Goal: Information Seeking & Learning: Learn about a topic

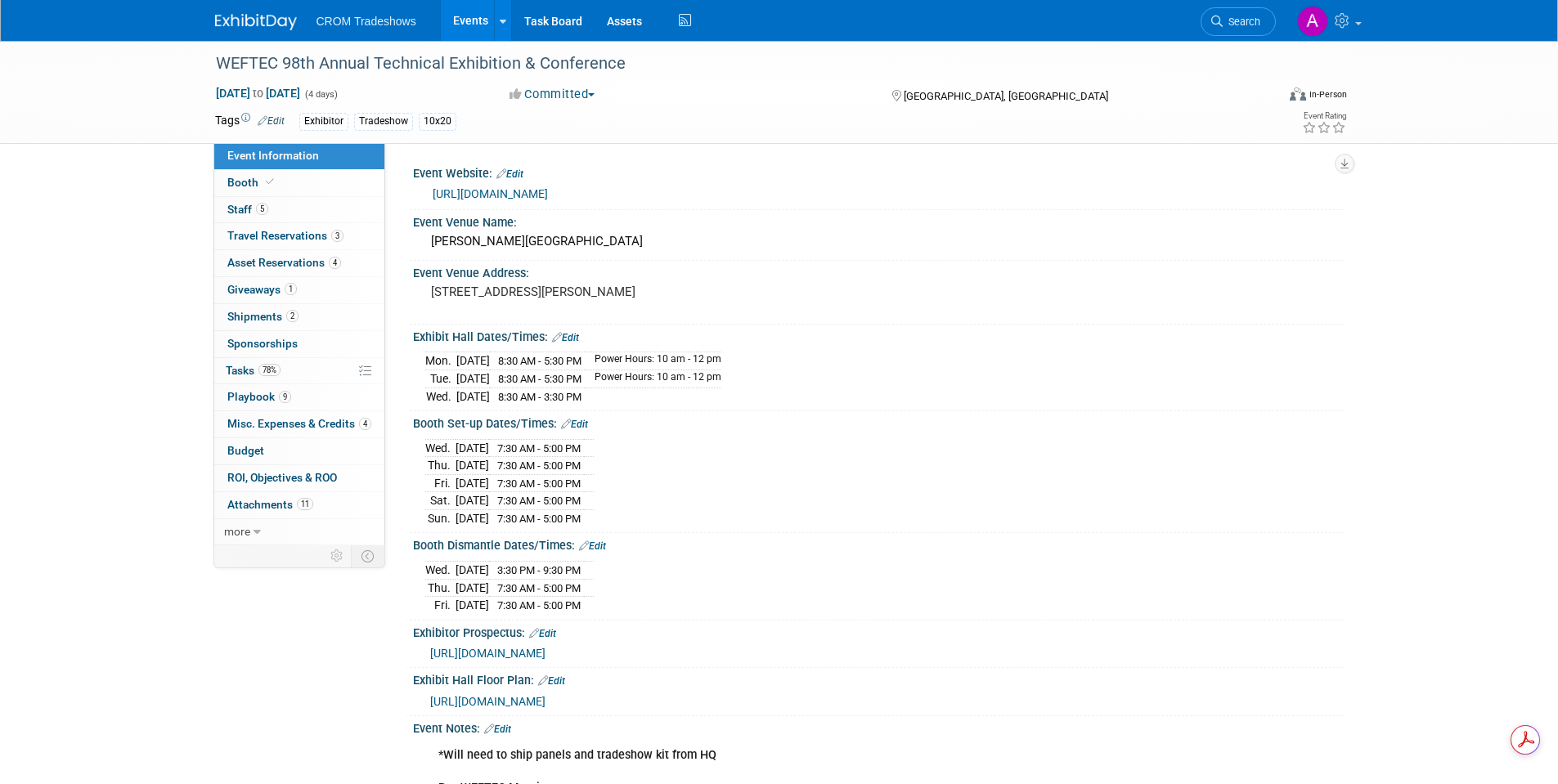
drag, startPoint x: 498, startPoint y: 8, endPoint x: 482, endPoint y: 15, distance: 17.5
click at [497, 8] on link at bounding box center [503, 20] width 17 height 40
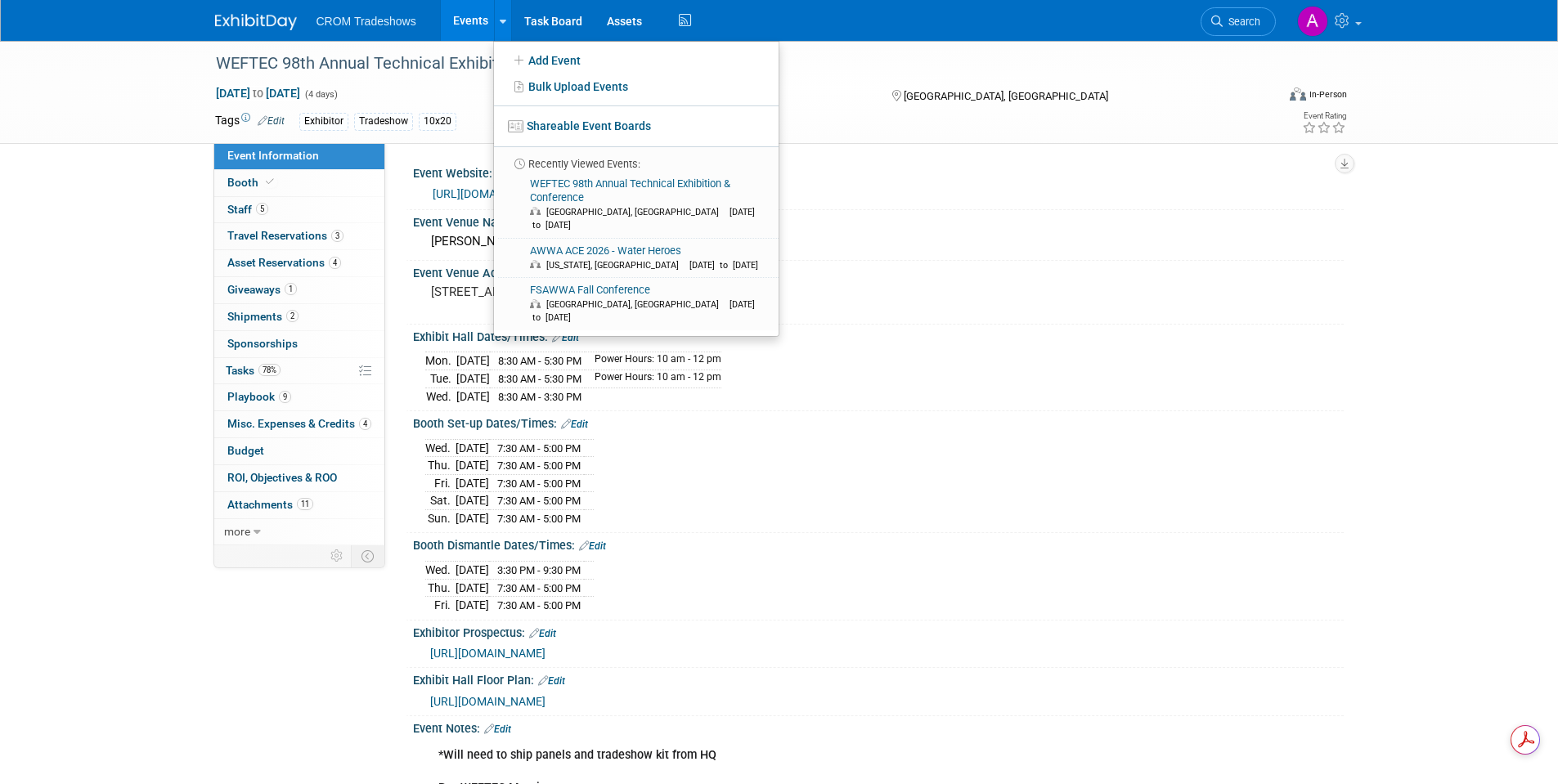
click at [460, 13] on link "Events" at bounding box center [470, 20] width 59 height 40
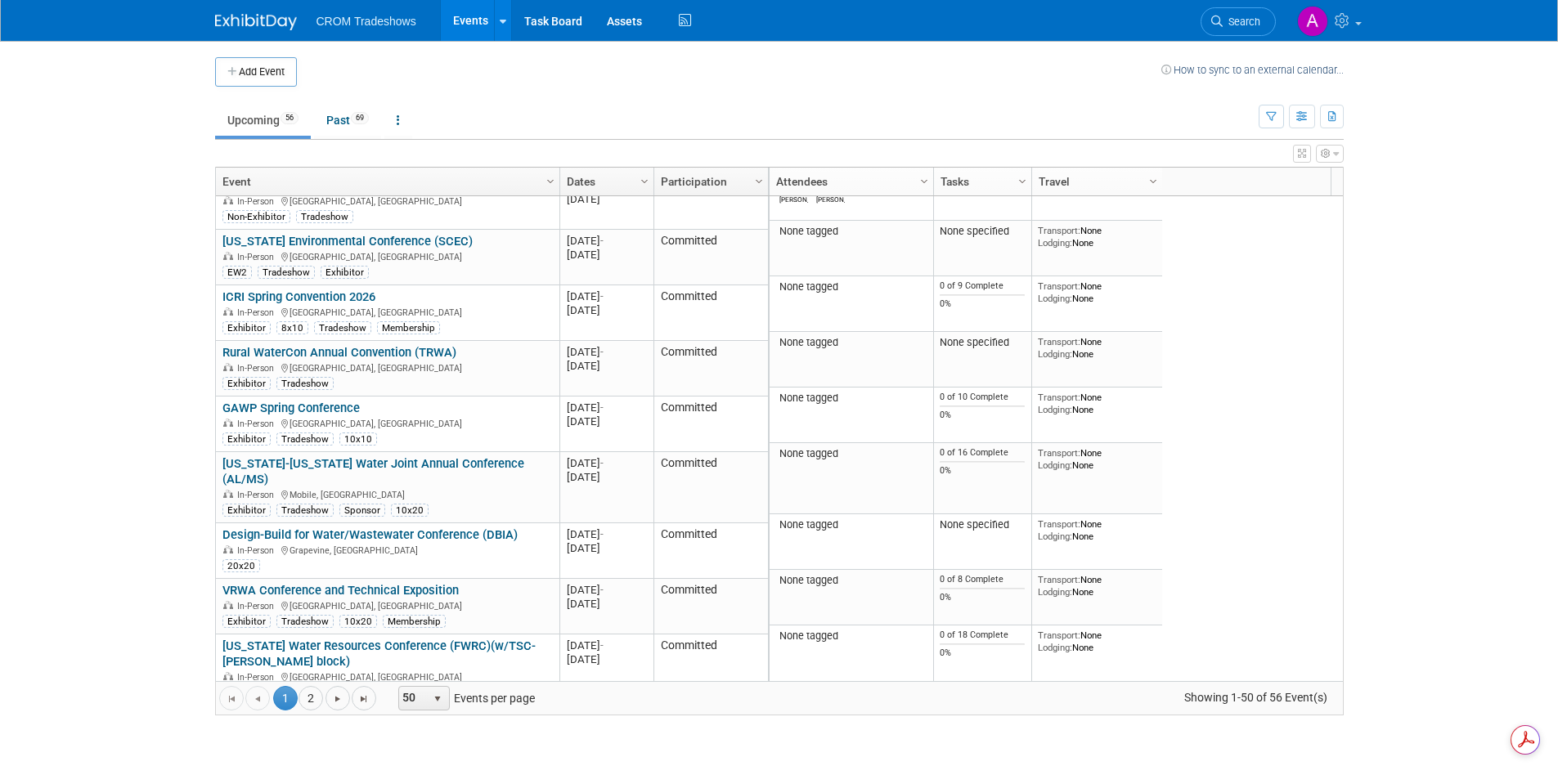
scroll to position [1177, 0]
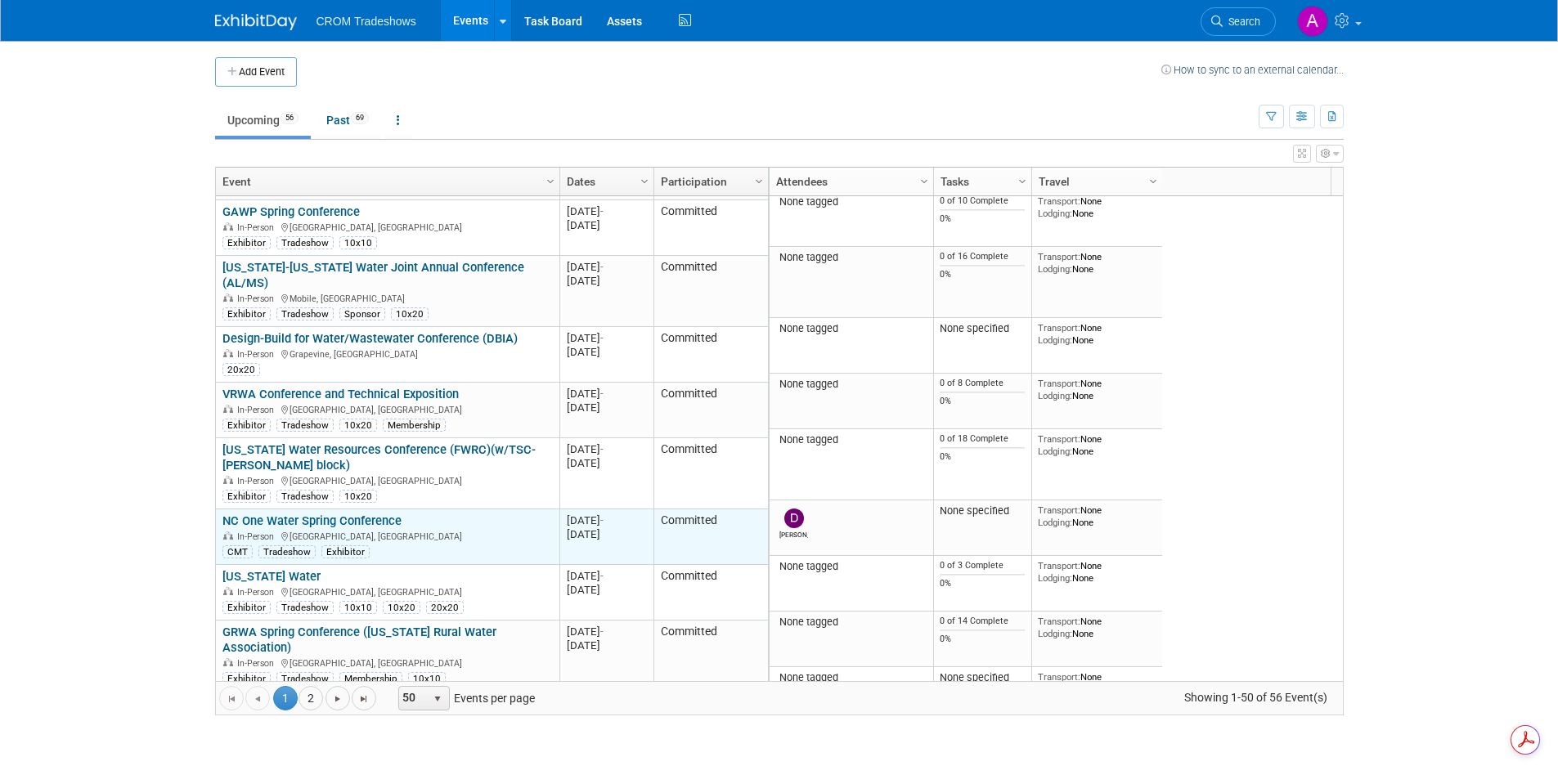
click at [293, 514] on link "NC One Water Spring Conference" at bounding box center [312, 521] width 179 height 15
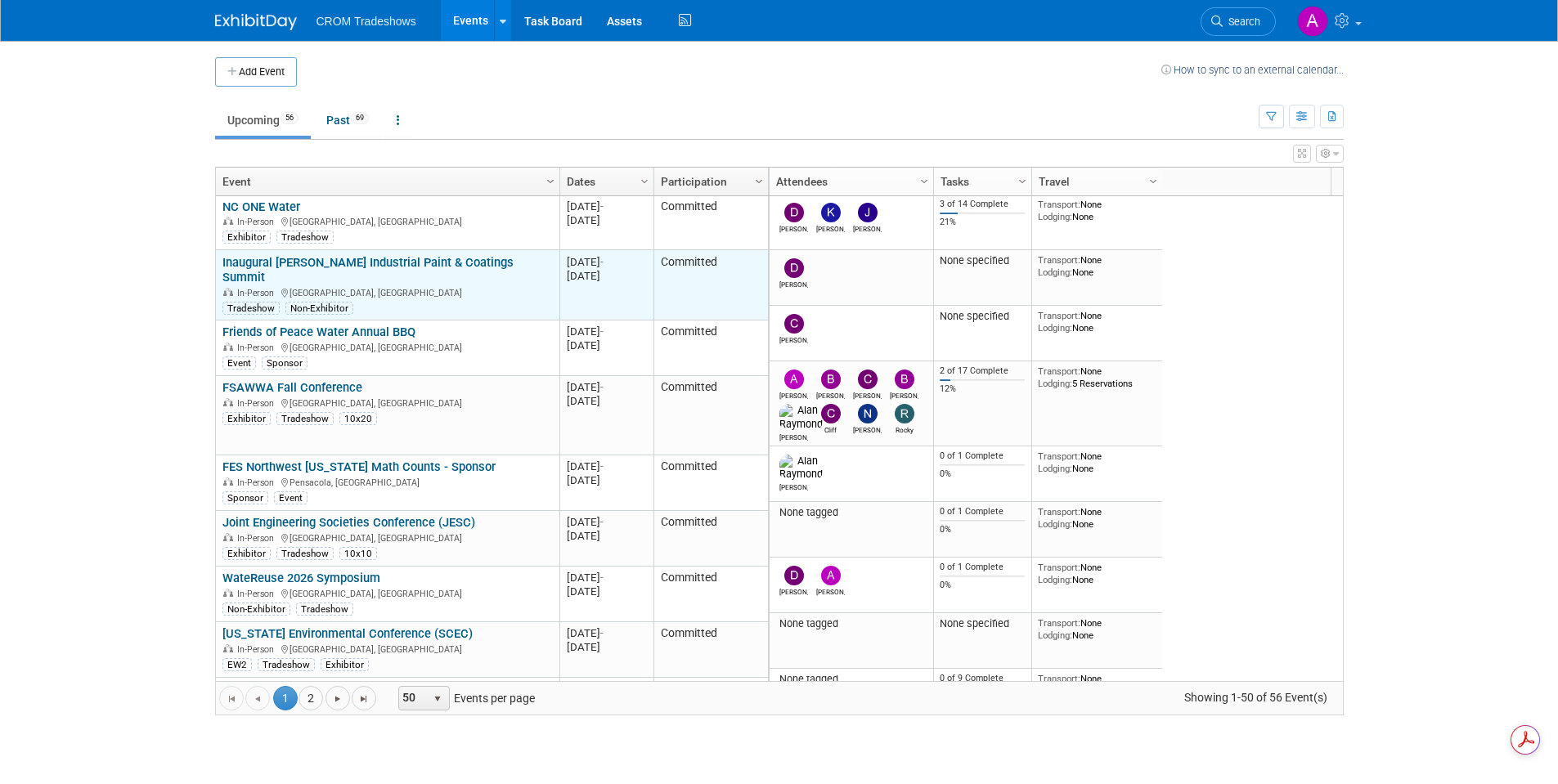
scroll to position [0, 0]
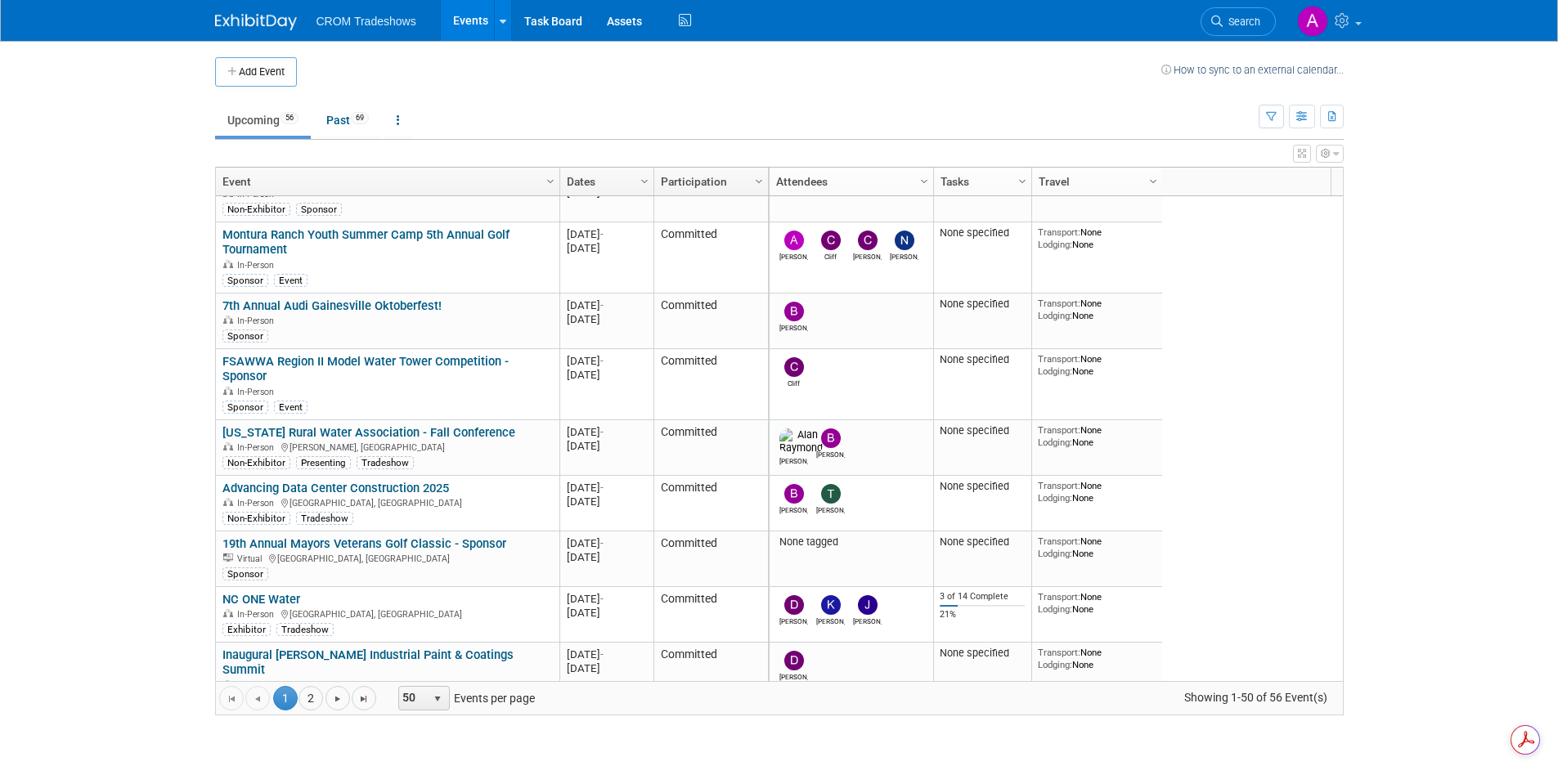
click at [269, 596] on link "NC ONE Water" at bounding box center [261, 599] width 77 height 15
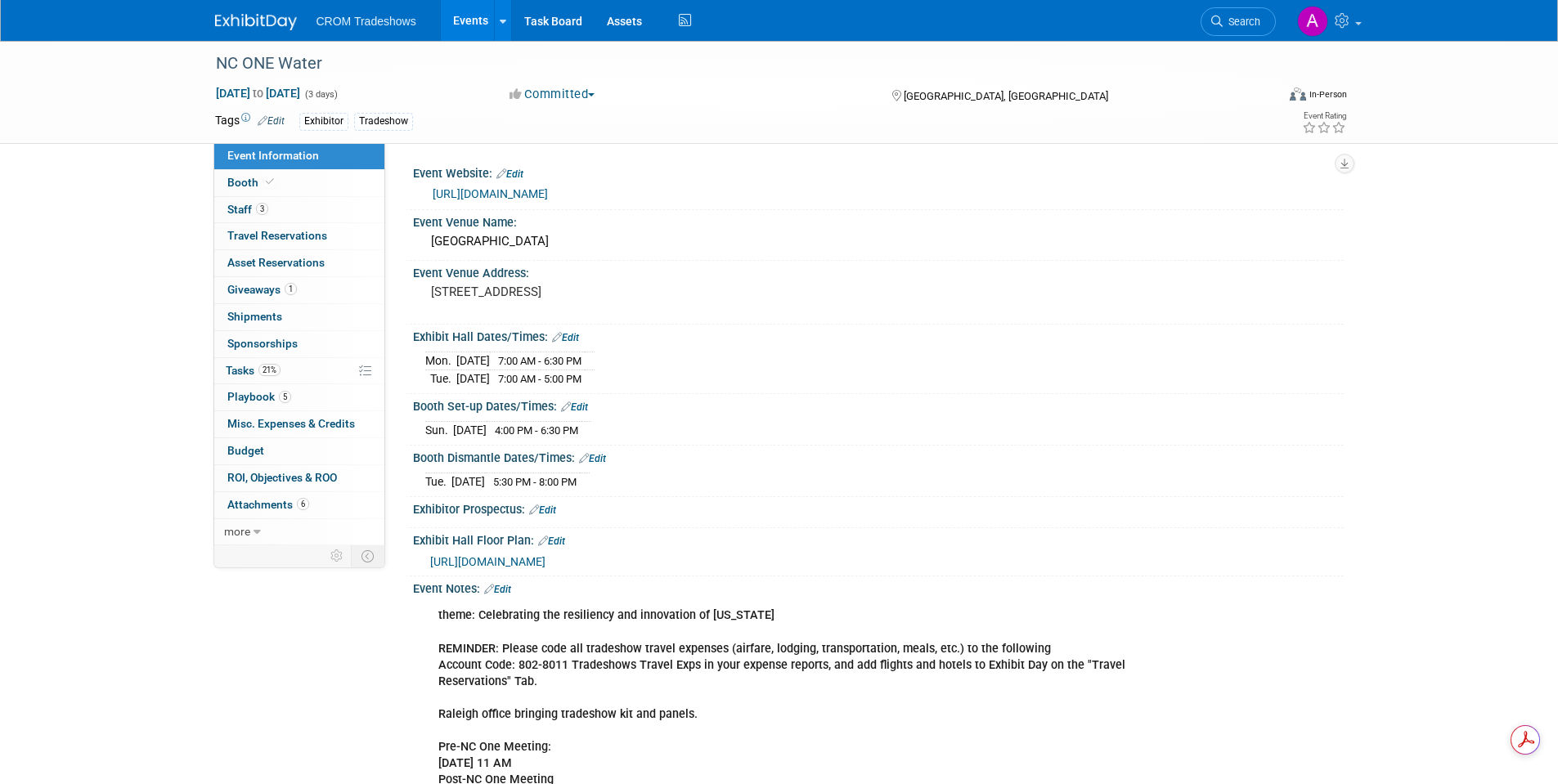
click at [546, 559] on span "https://shows.map-dynamics.com/nc1water2025/?register" at bounding box center [488, 561] width 115 height 13
click at [470, 13] on link "Events" at bounding box center [470, 20] width 59 height 40
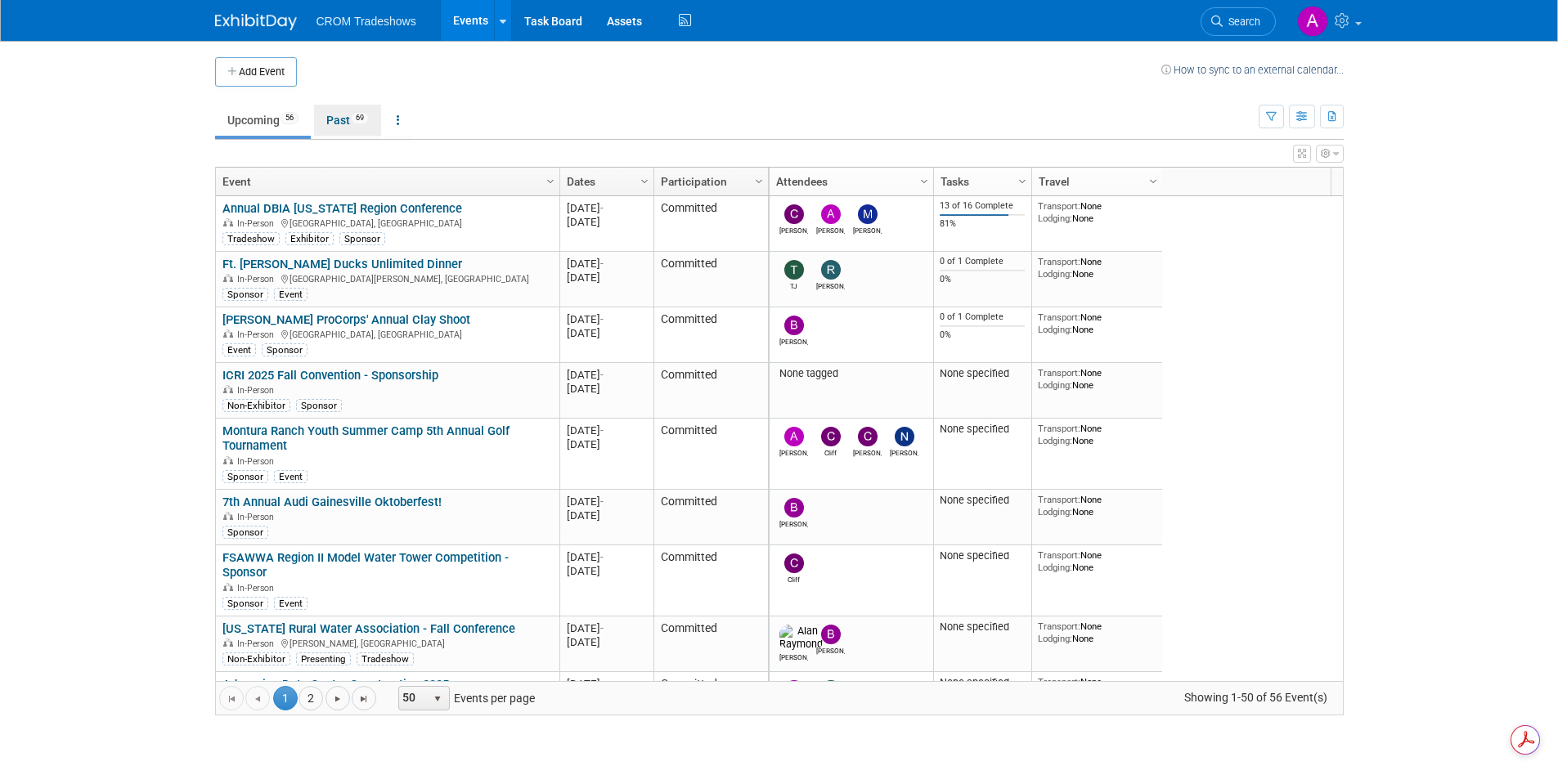
click at [349, 114] on link "Past 69" at bounding box center [348, 120] width 67 height 31
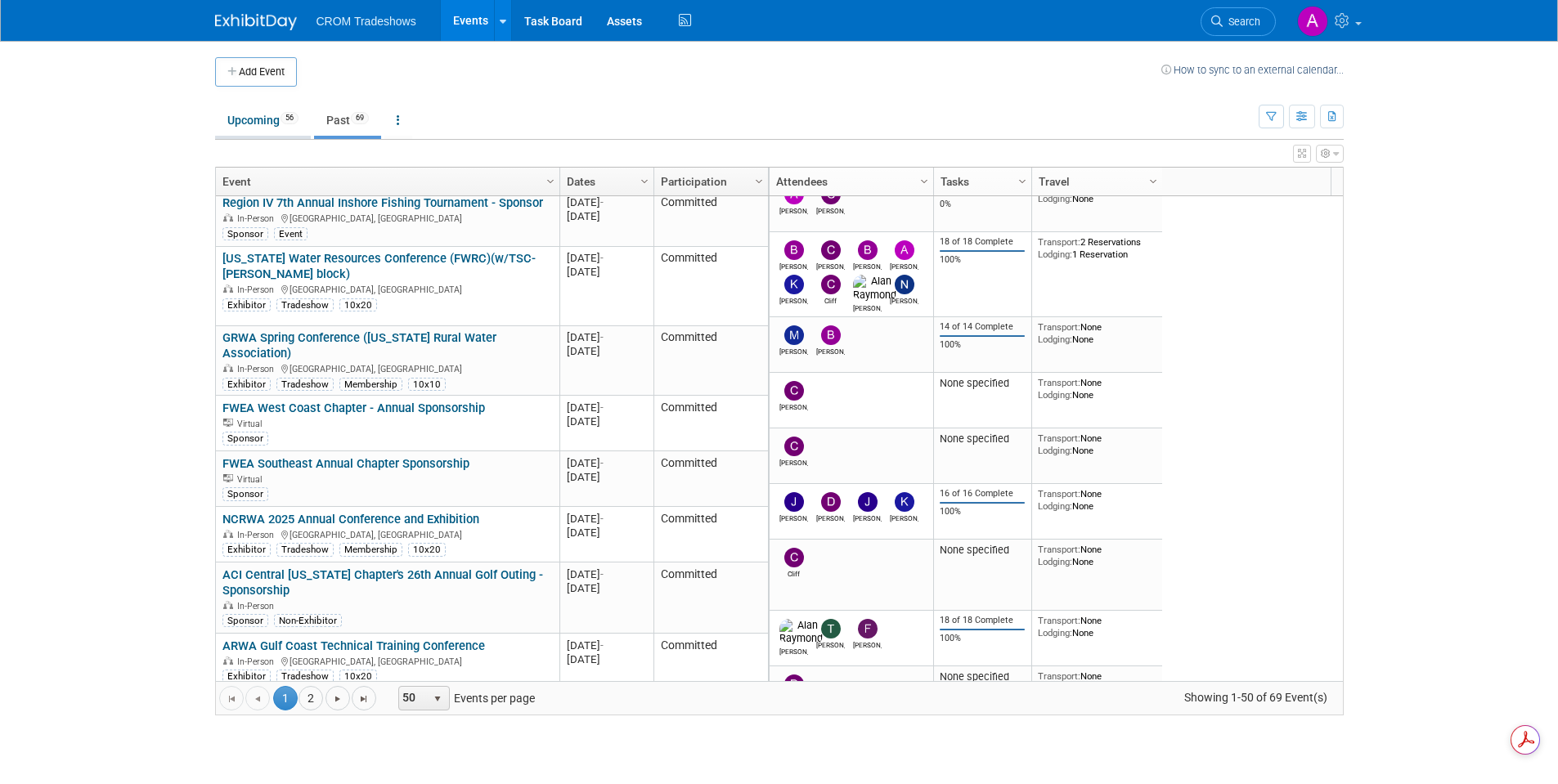
click at [255, 120] on link "Upcoming 56" at bounding box center [263, 120] width 96 height 31
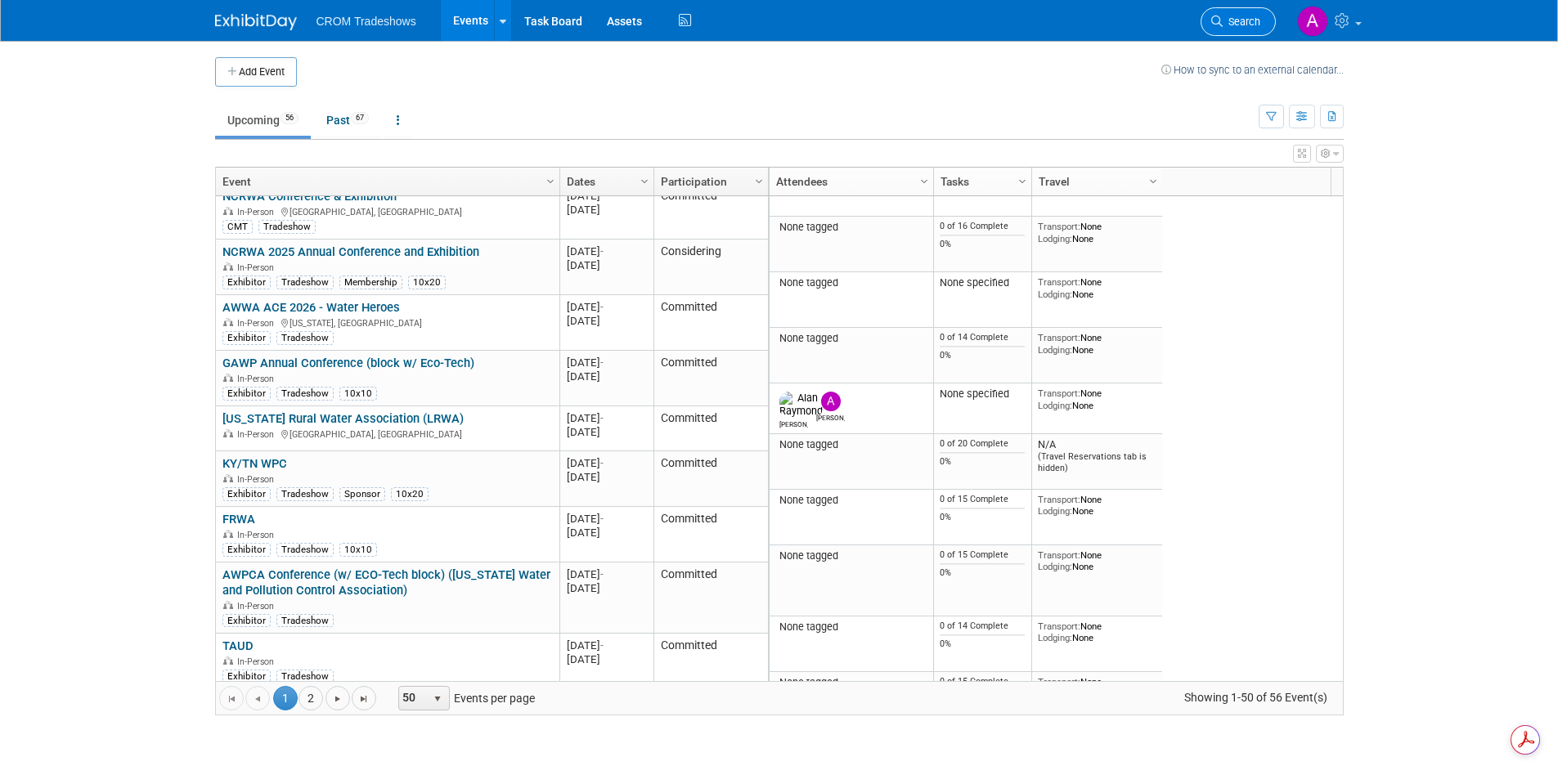
click at [1227, 12] on link "Search" at bounding box center [1238, 22] width 75 height 28
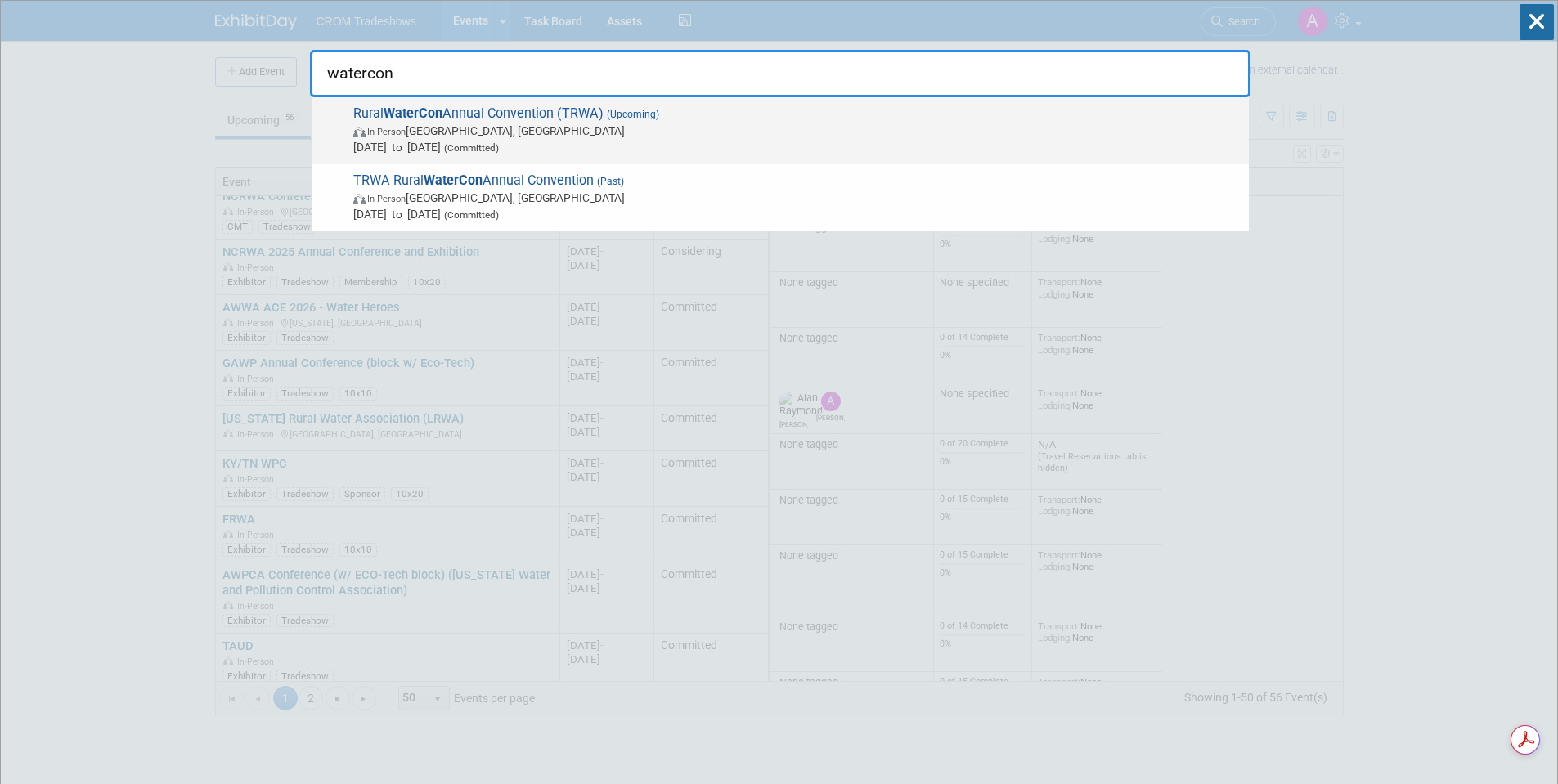
type input "watercon"
click at [541, 109] on span "Rural WaterCon Annual Convention (TRWA) (Upcoming) In-Person Arlington, TX Mar …" at bounding box center [794, 131] width 892 height 50
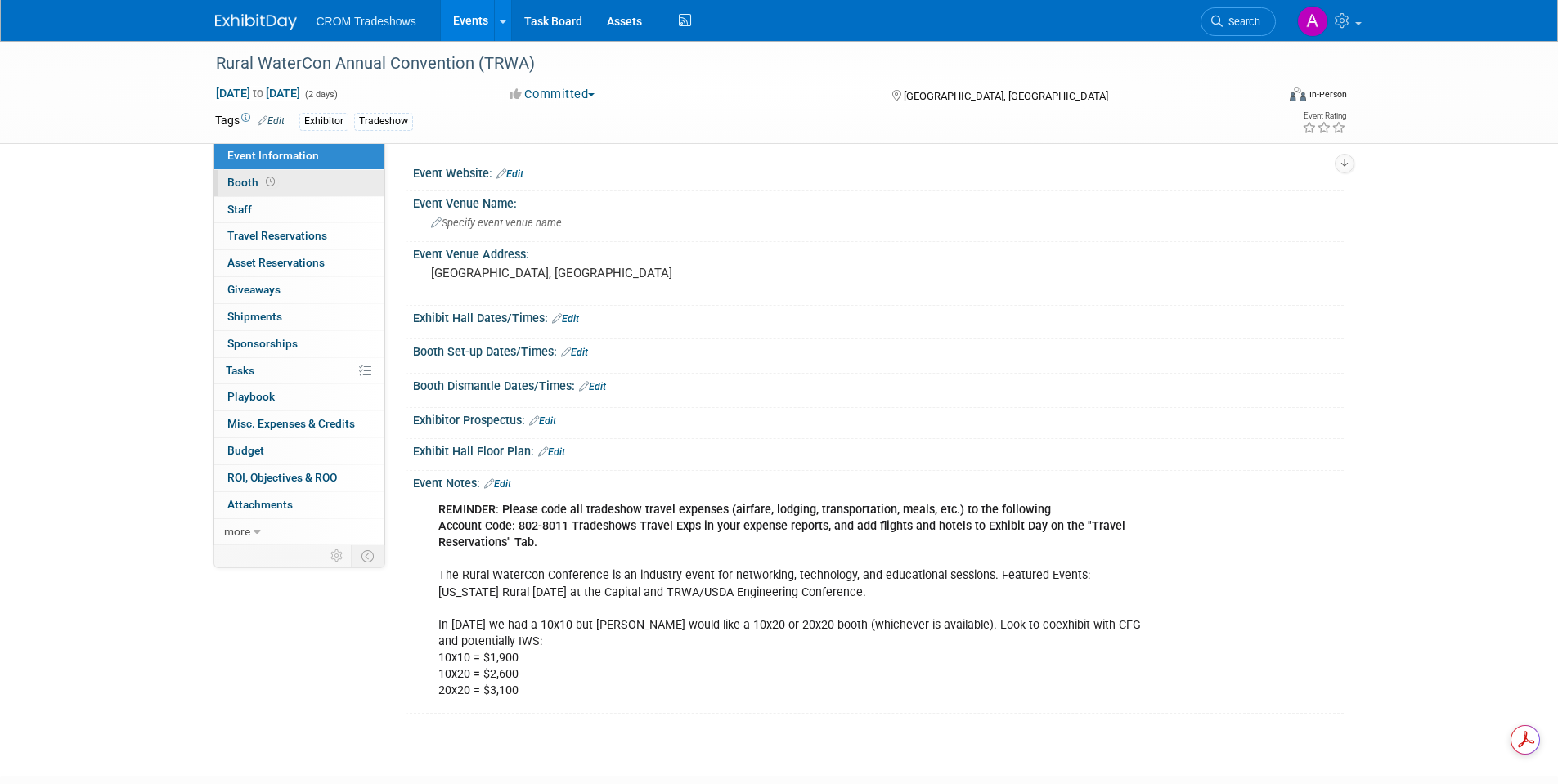
click at [250, 187] on span "Booth" at bounding box center [252, 182] width 51 height 13
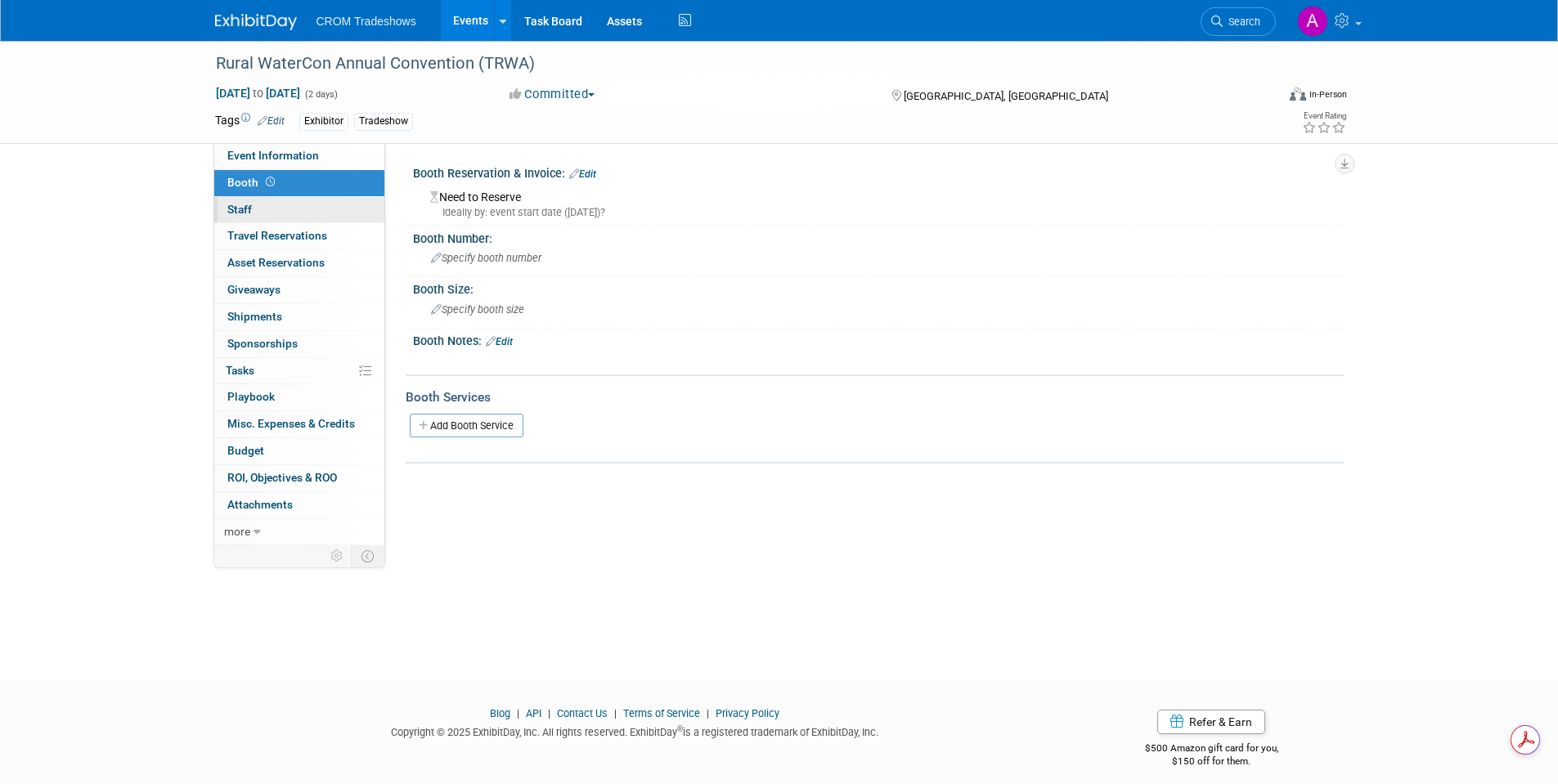
click at [254, 213] on link "0 Staff 0" at bounding box center [300, 210] width 170 height 26
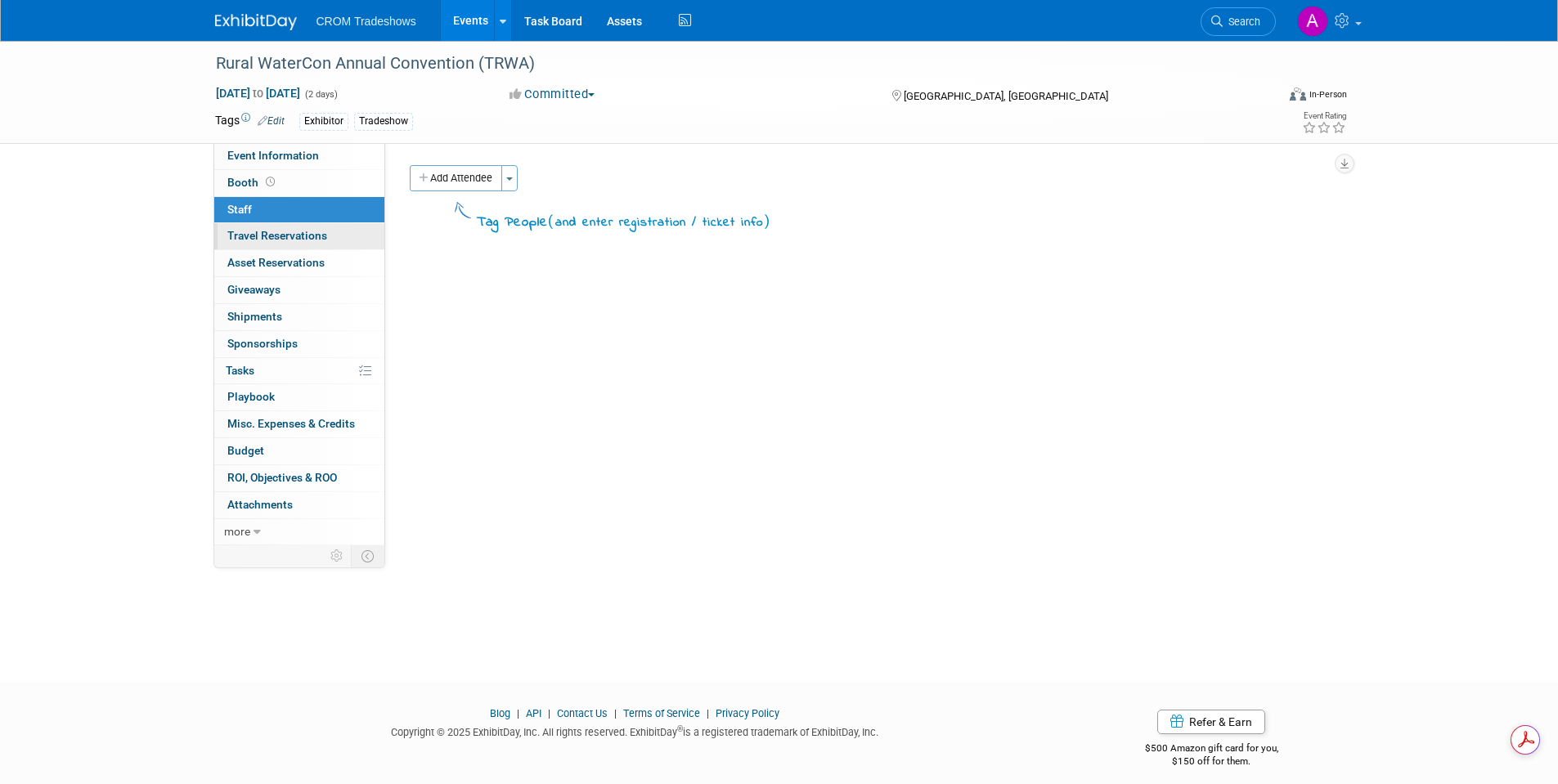
click at [263, 240] on span "Travel Reservations 0" at bounding box center [277, 235] width 100 height 13
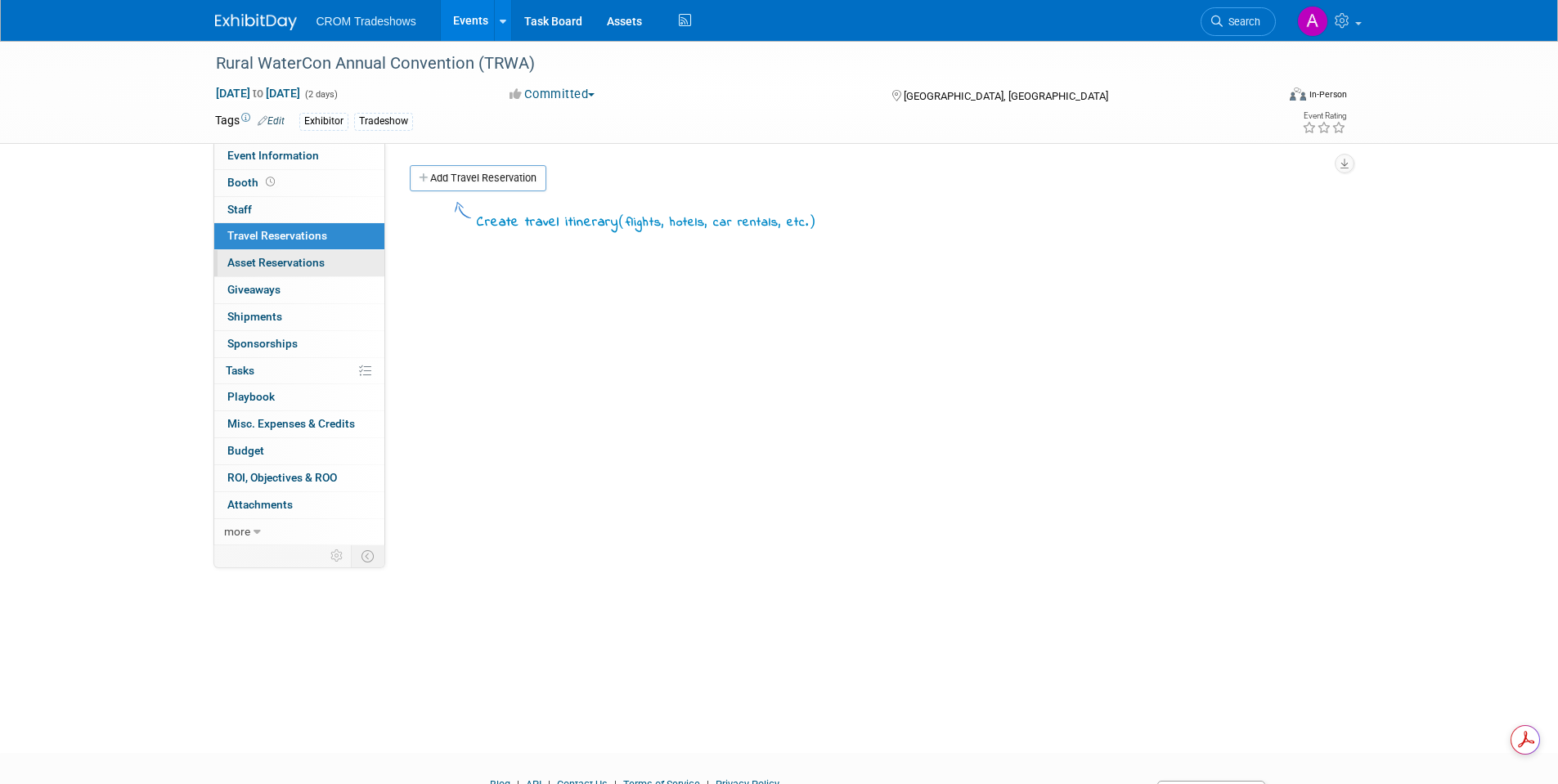
click at [250, 262] on span "Asset Reservations 0" at bounding box center [275, 262] width 97 height 13
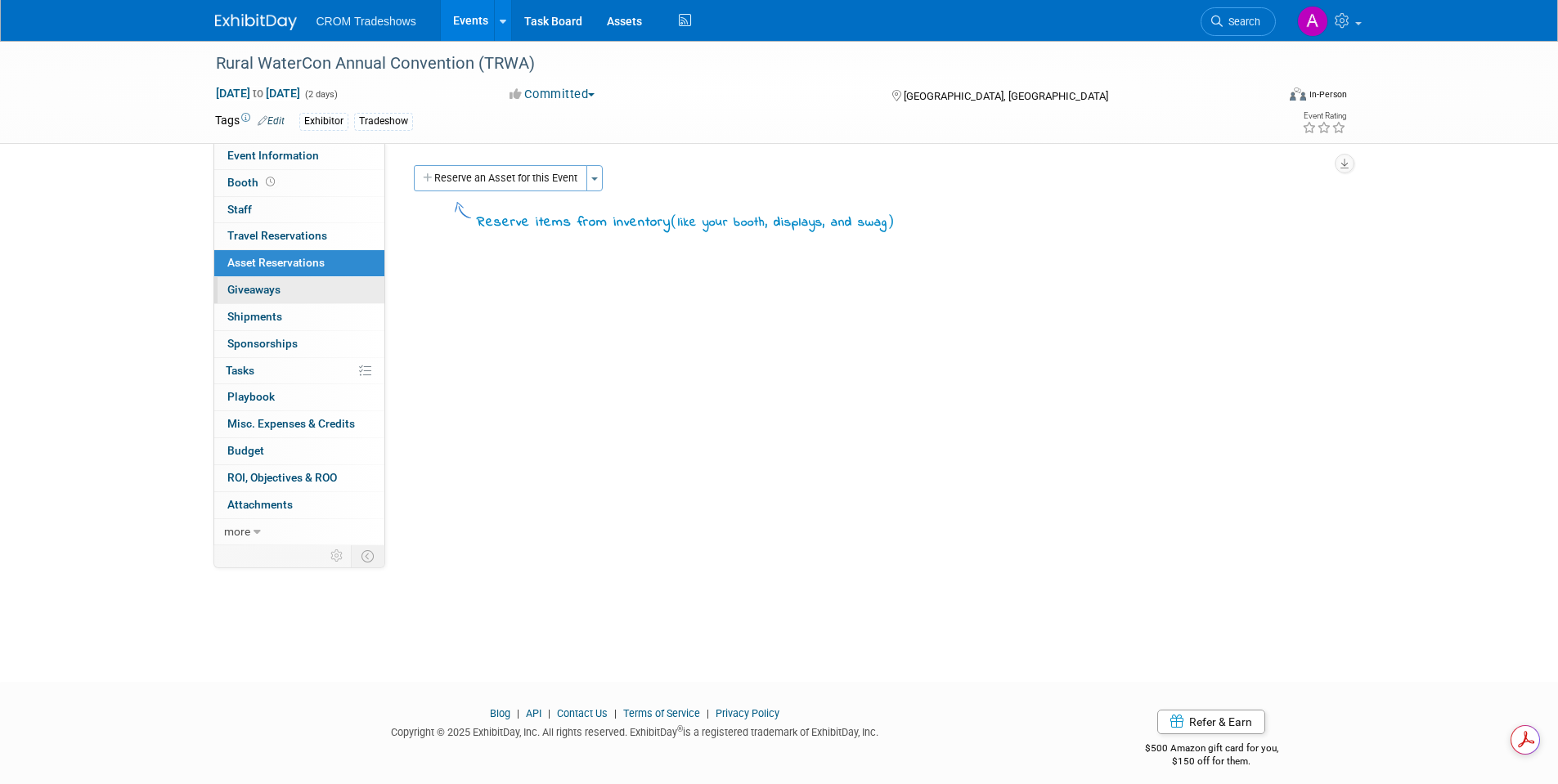
click at [257, 282] on link "0 Giveaways 0" at bounding box center [300, 290] width 170 height 26
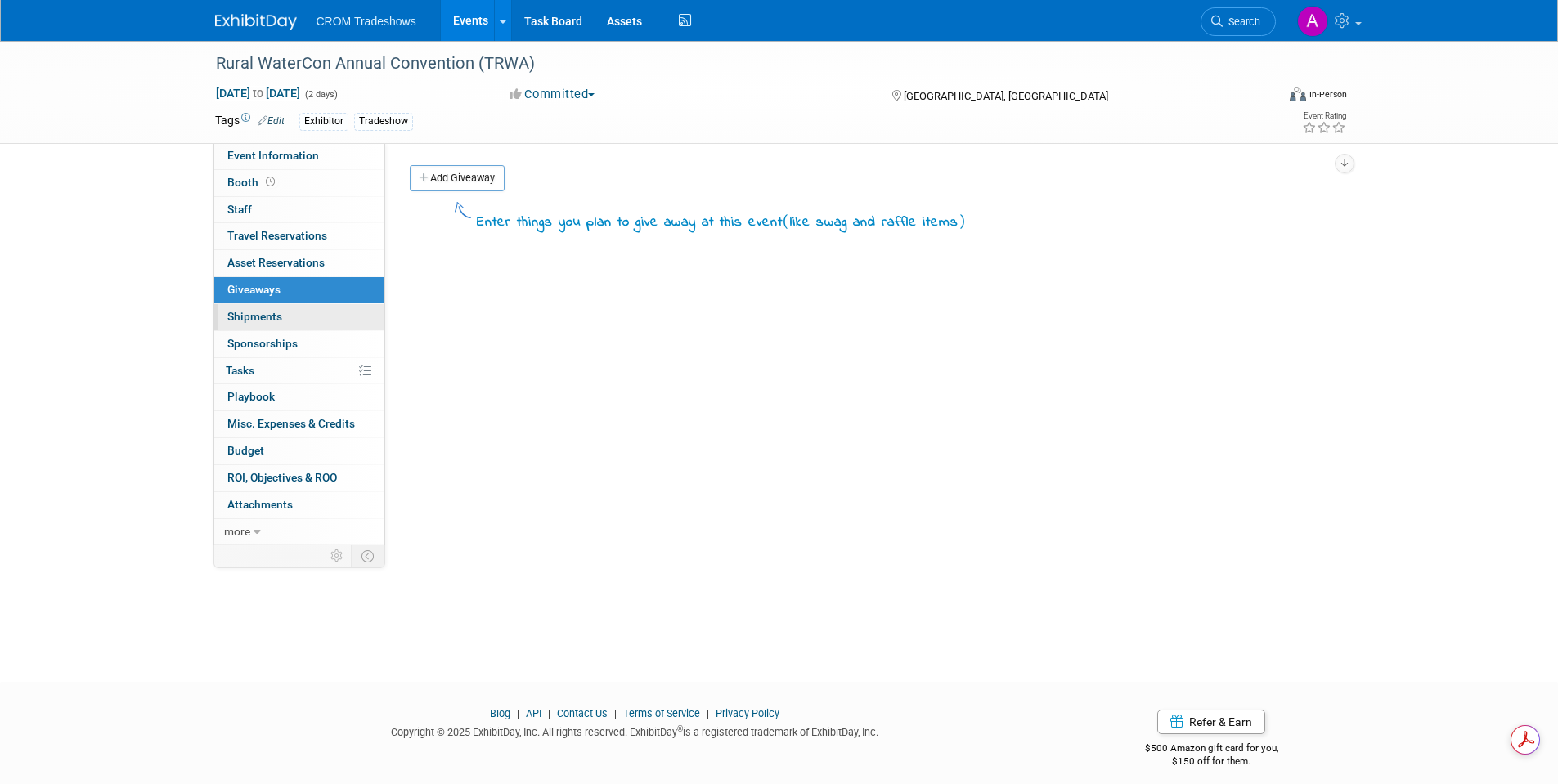
click at [259, 315] on span "Shipments 0" at bounding box center [255, 316] width 55 height 13
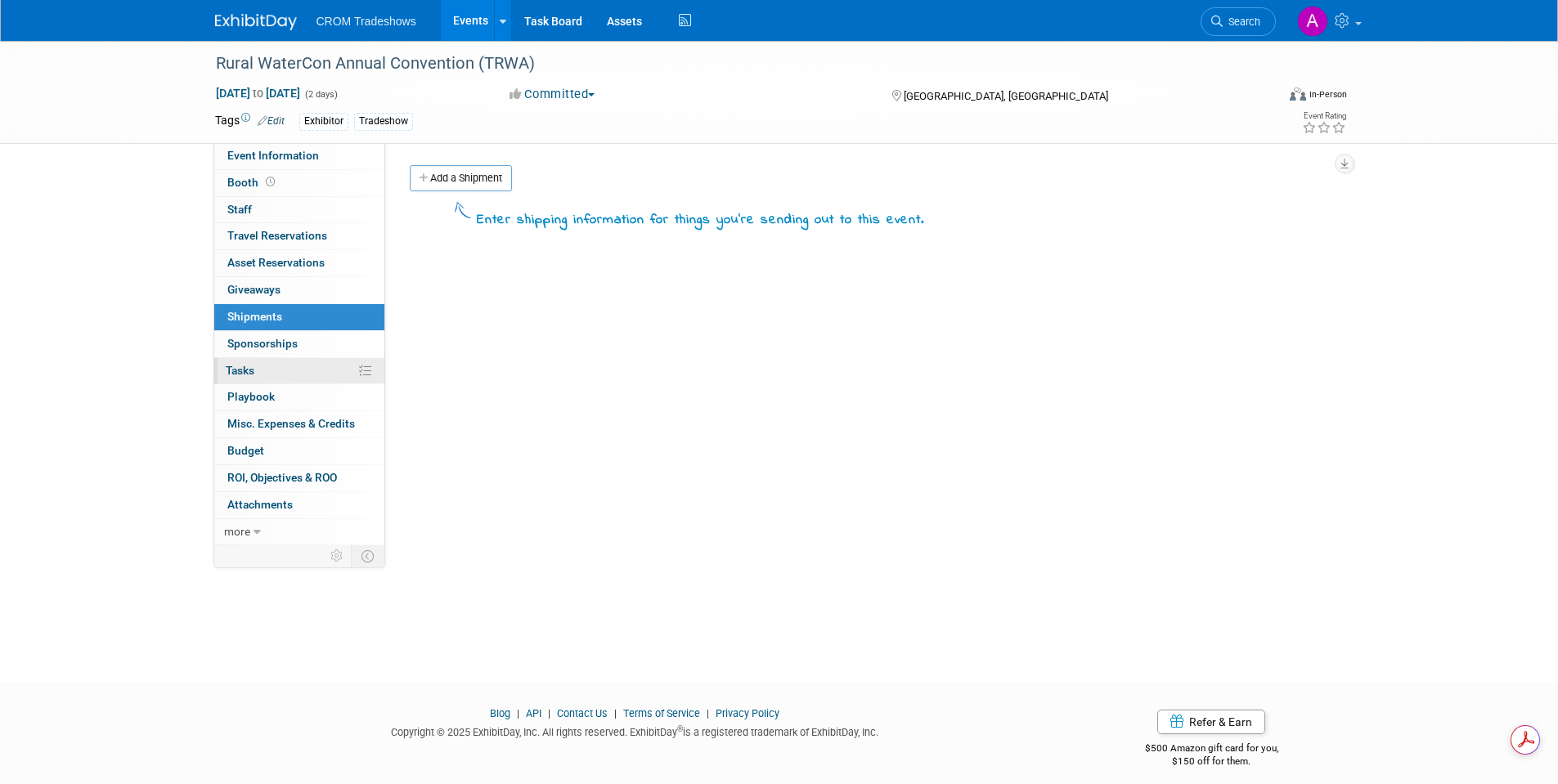
click at [250, 367] on span "Tasks 0%" at bounding box center [239, 370] width 28 height 13
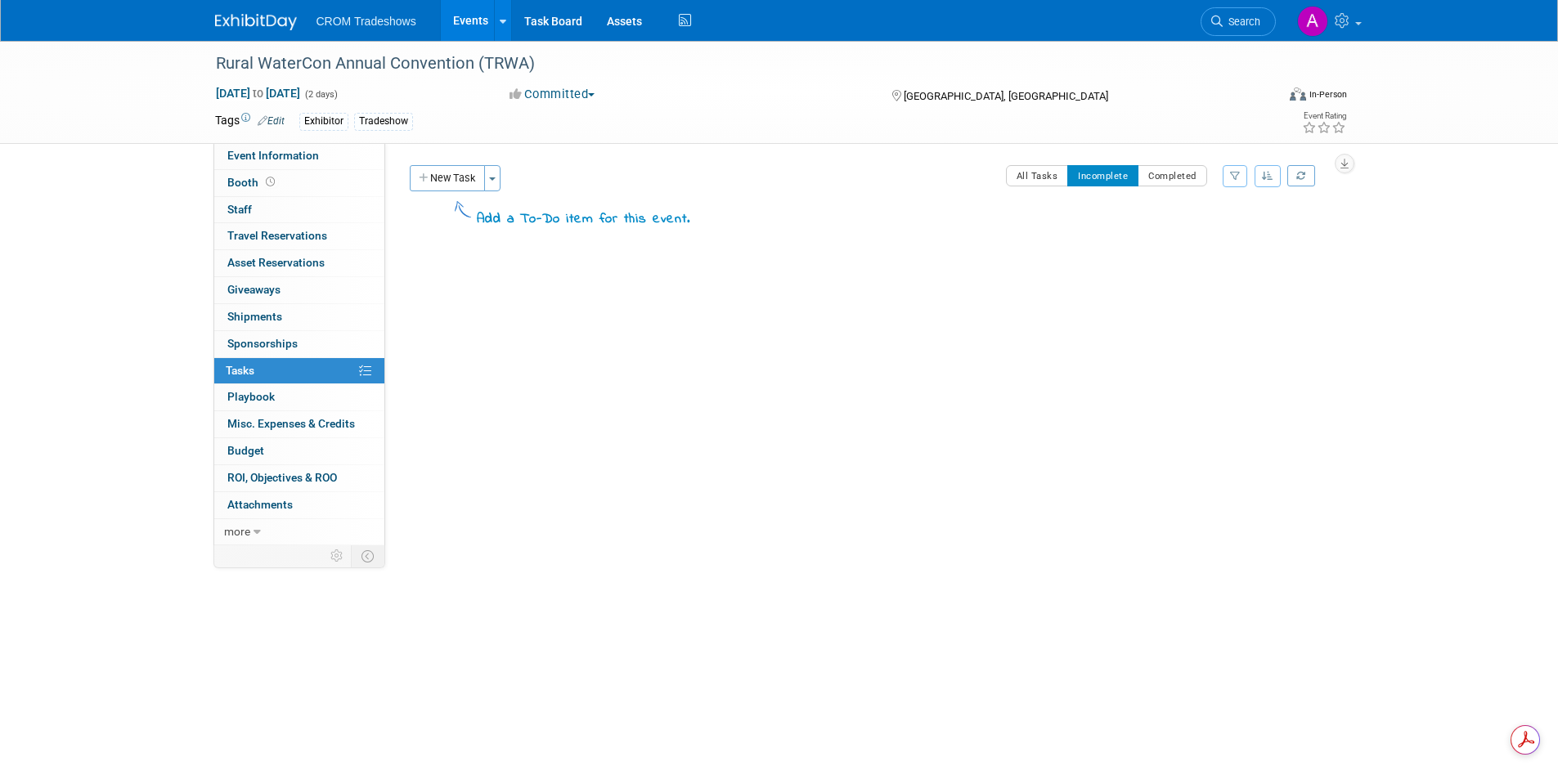
click at [266, 342] on span "Sponsorships 0" at bounding box center [263, 343] width 71 height 13
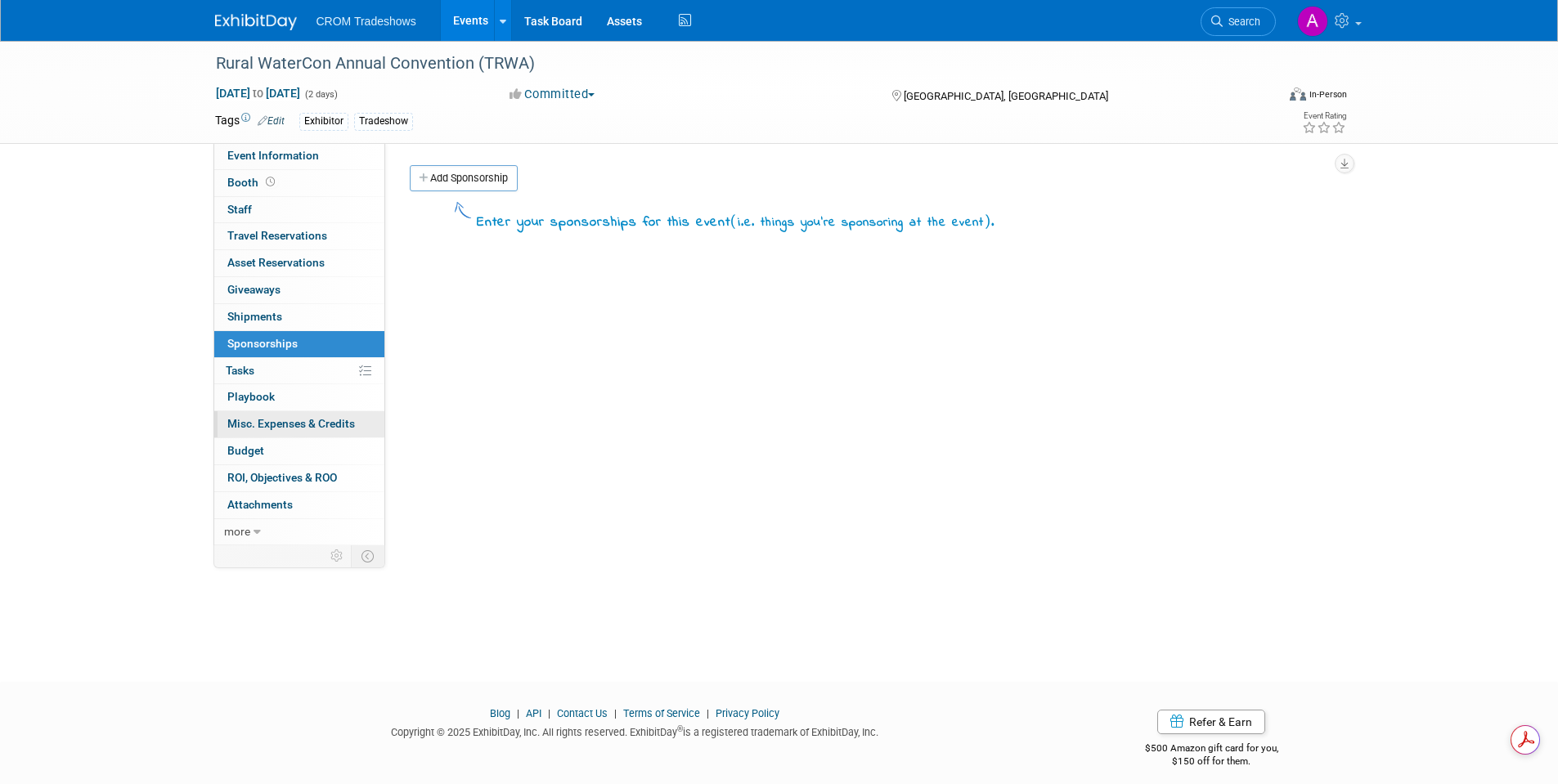
click at [289, 427] on span "Misc. Expenses & Credits 0" at bounding box center [291, 423] width 127 height 13
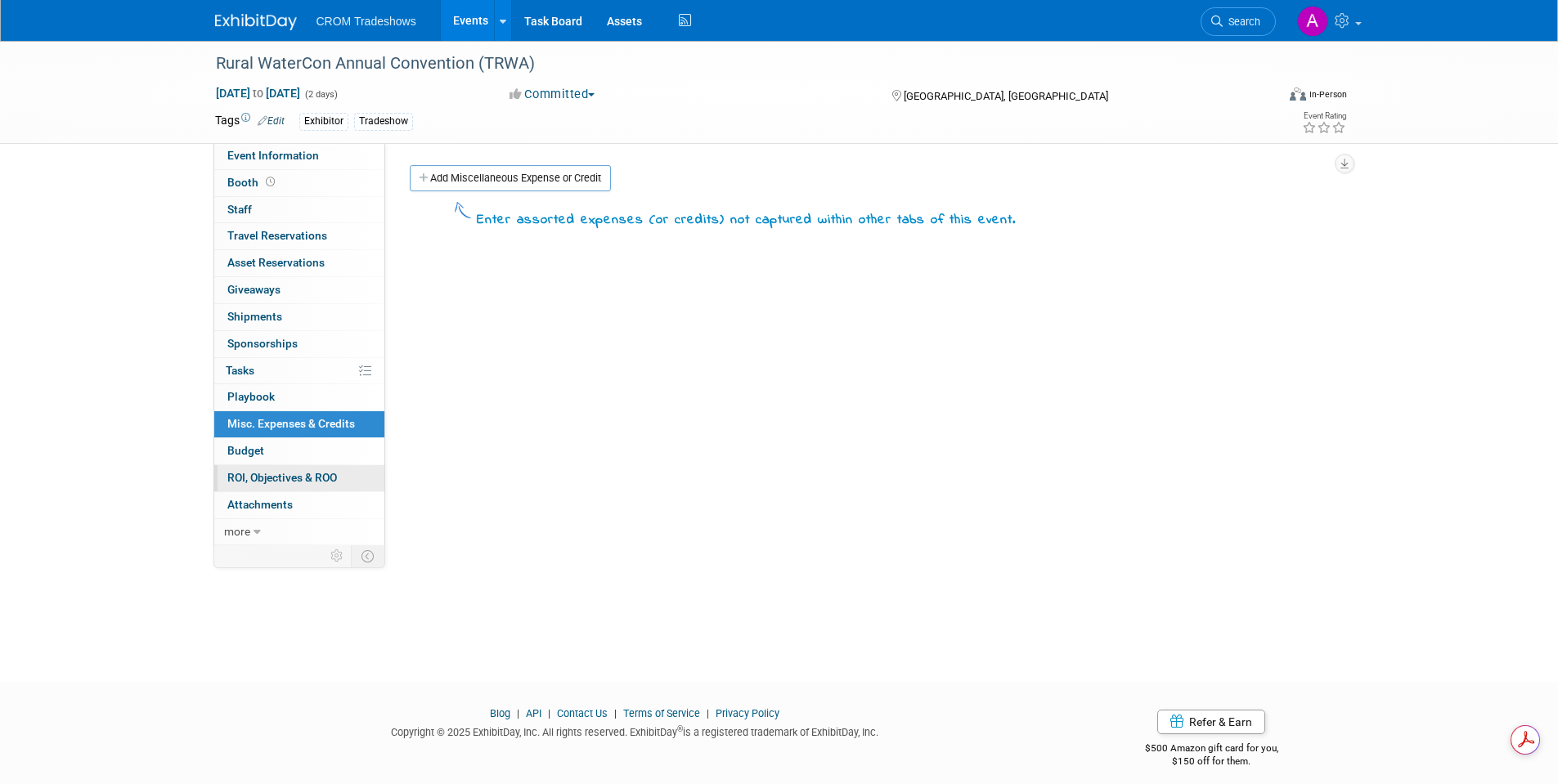
click at [294, 470] on link "0 ROI, Objectives & ROO 0" at bounding box center [300, 478] width 170 height 26
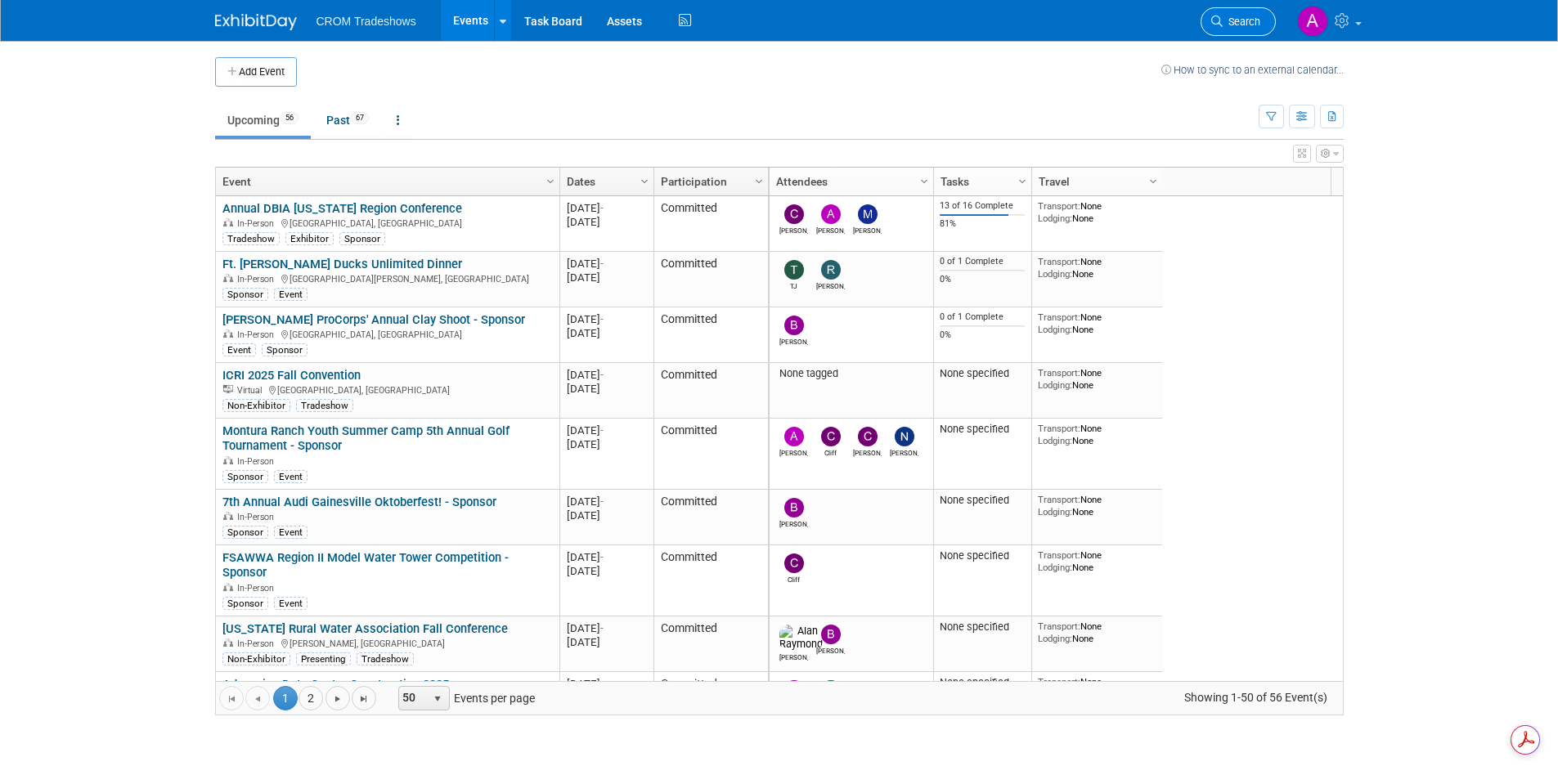
click at [1255, 15] on span "Search" at bounding box center [1241, 22] width 38 height 12
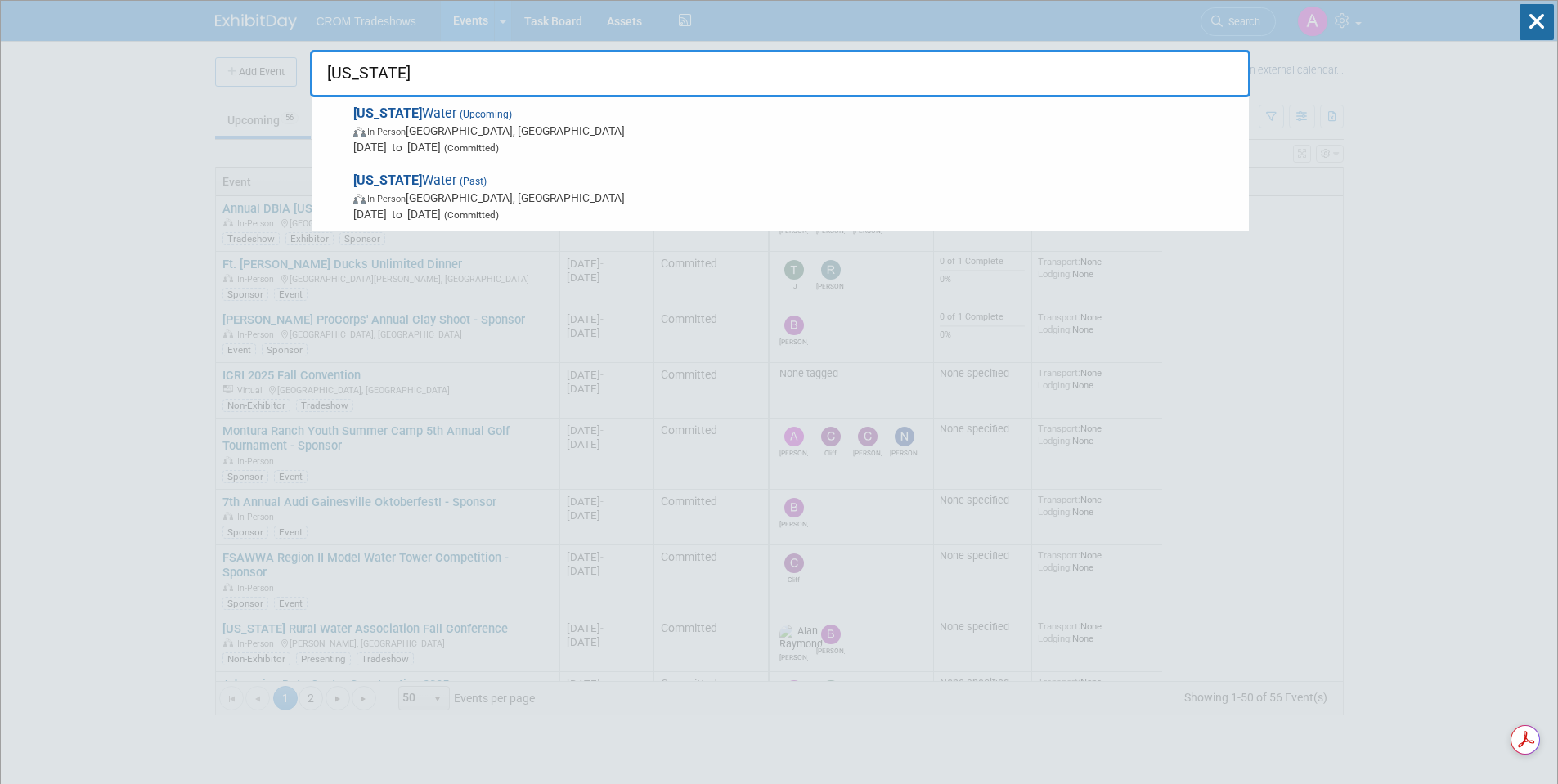
type input "[US_STATE]"
drag, startPoint x: 380, startPoint y: 77, endPoint x: 288, endPoint y: 84, distance: 92.3
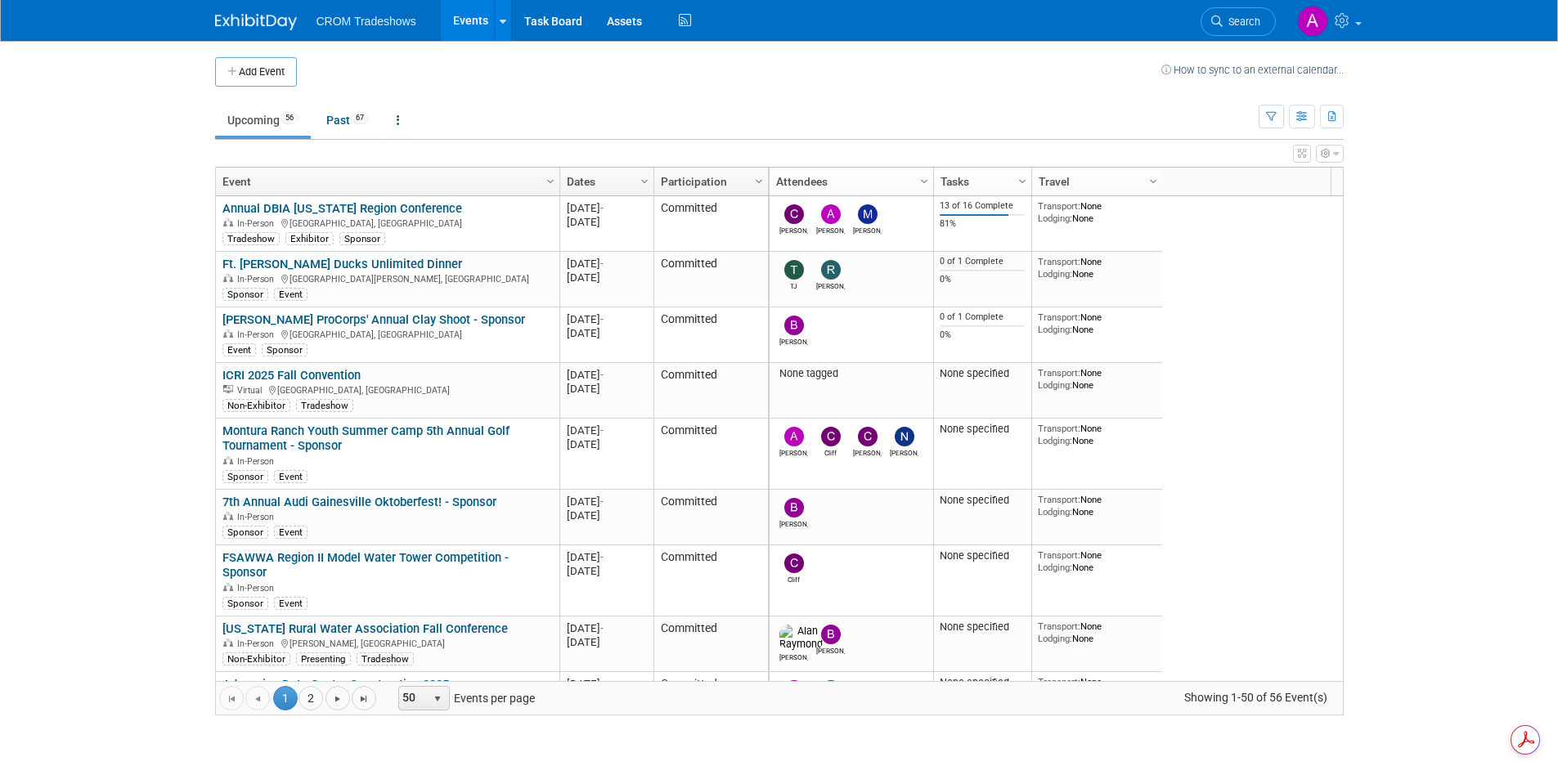
click at [1248, 26] on span "Search" at bounding box center [1241, 22] width 38 height 12
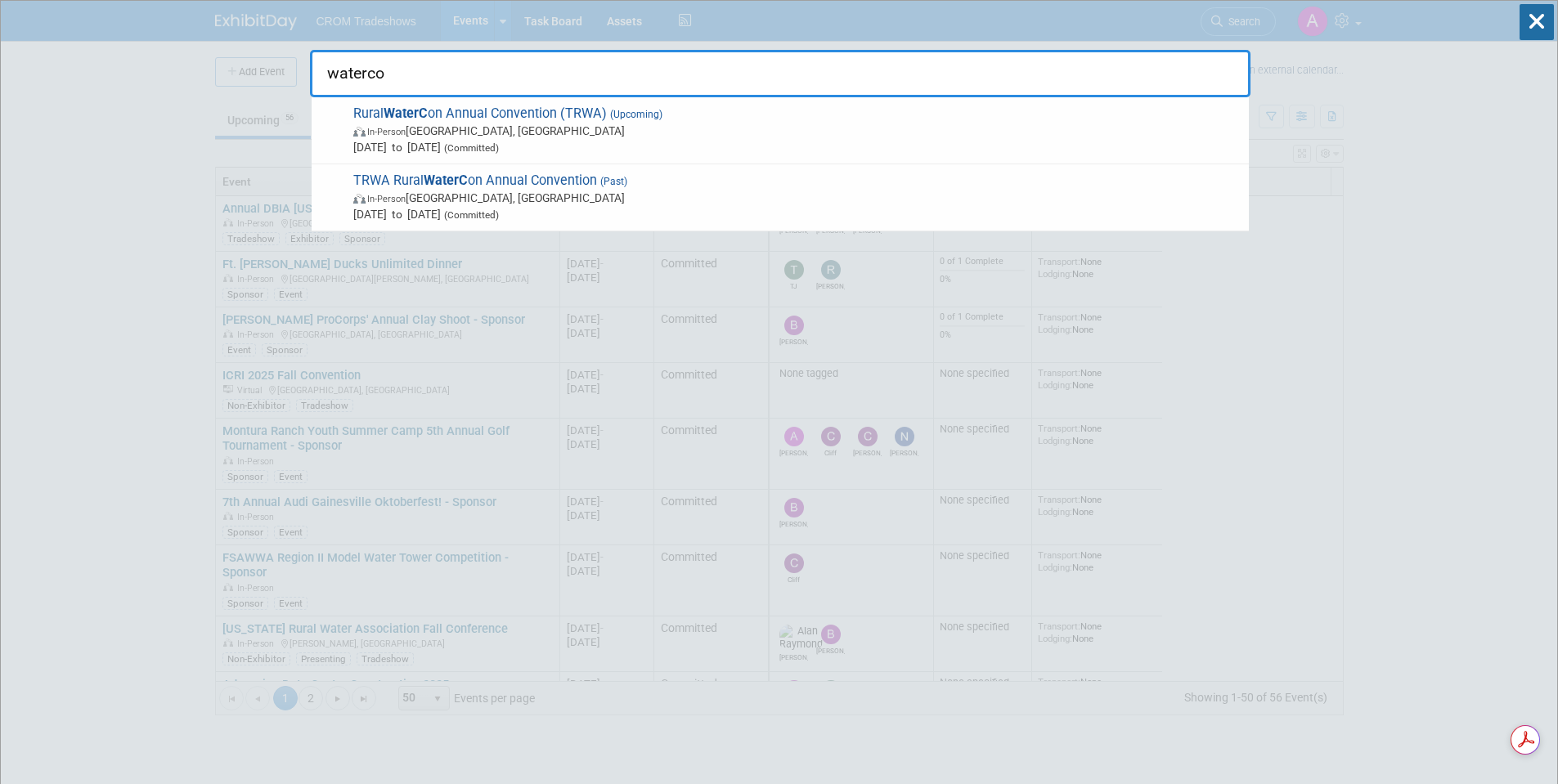
type input "watercon"
drag, startPoint x: 373, startPoint y: 79, endPoint x: 242, endPoint y: 81, distance: 131.0
